Goal: Task Accomplishment & Management: Manage account settings

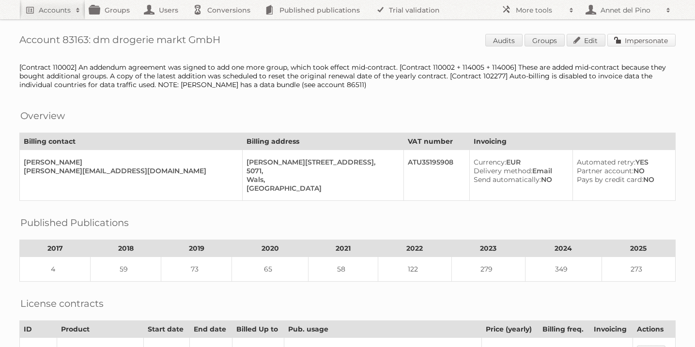
click at [644, 39] on link "Impersonate" at bounding box center [642, 40] width 68 height 13
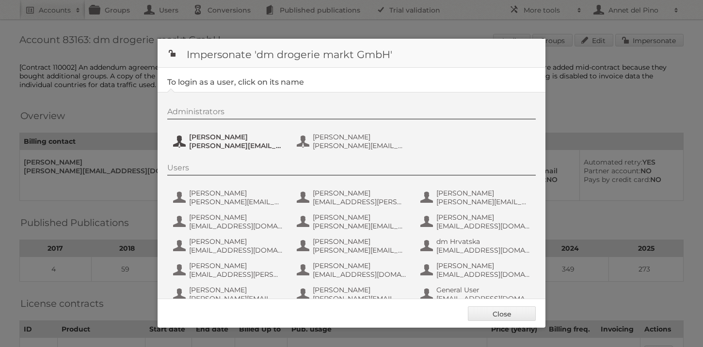
click at [204, 142] on span "Kristina.Kaefer@dm.at" at bounding box center [236, 146] width 94 height 9
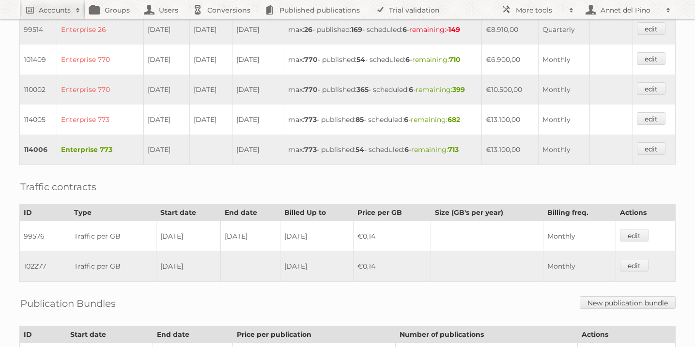
scroll to position [416, 0]
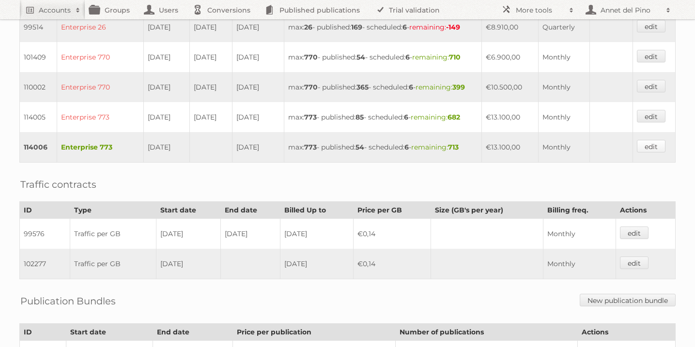
click at [652, 153] on link "edit" at bounding box center [651, 146] width 29 height 13
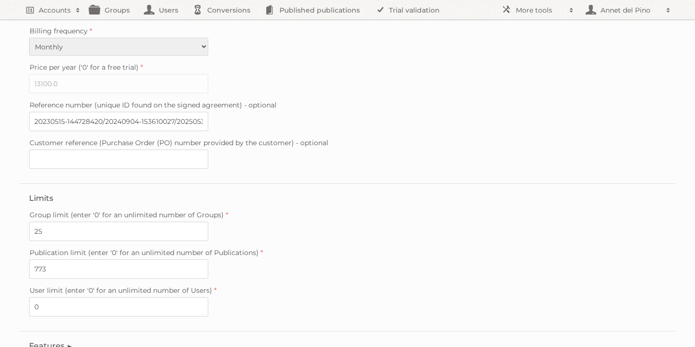
scroll to position [272, 0]
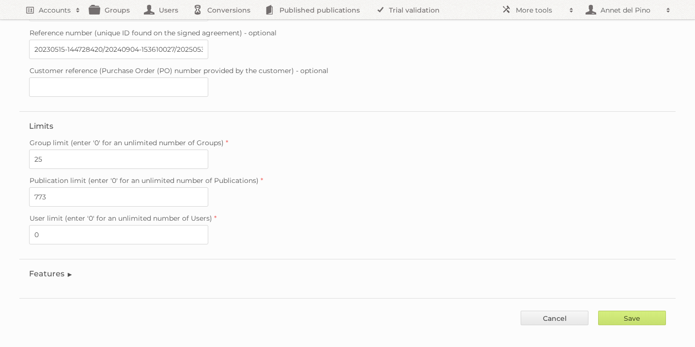
click at [60, 269] on legend "Features" at bounding box center [51, 273] width 44 height 9
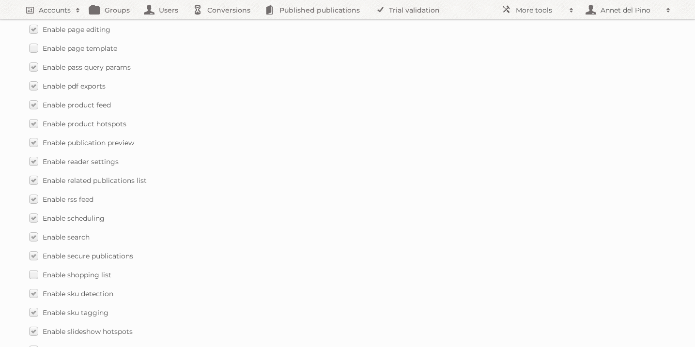
scroll to position [1425, 0]
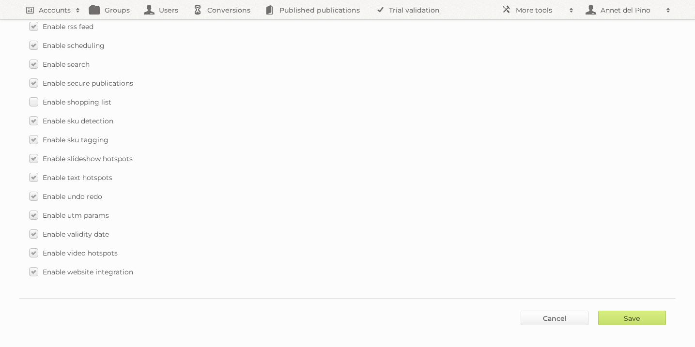
click at [547, 311] on link "Cancel" at bounding box center [555, 318] width 68 height 15
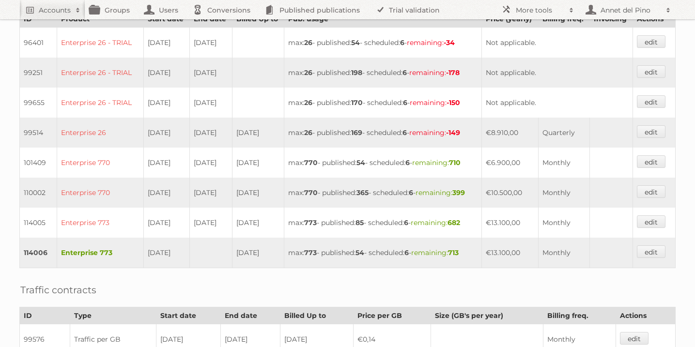
scroll to position [416, 0]
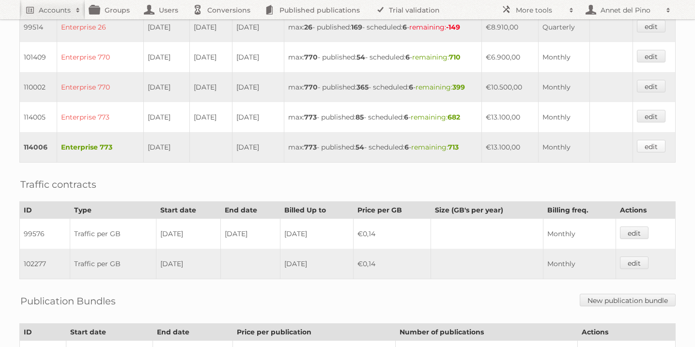
click at [644, 153] on link "edit" at bounding box center [651, 146] width 29 height 13
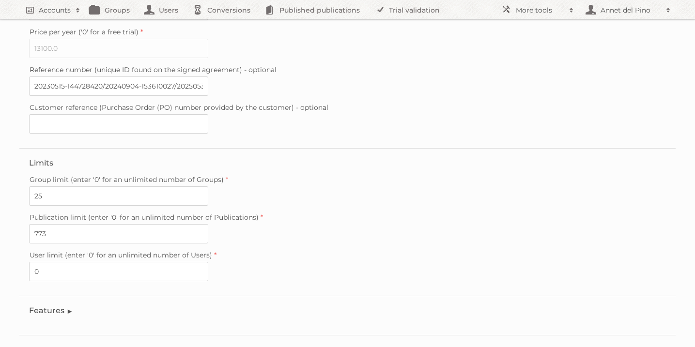
scroll to position [272, 0]
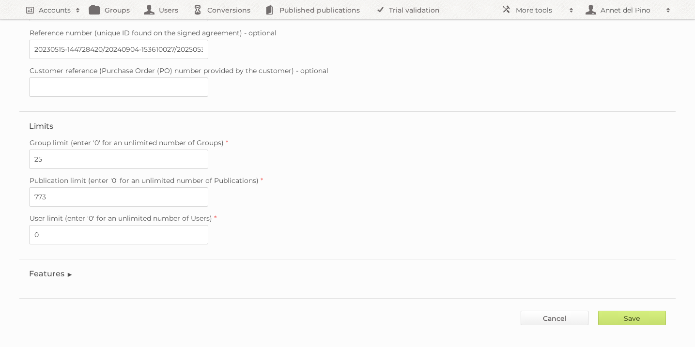
click at [555, 312] on link "Cancel" at bounding box center [555, 318] width 68 height 15
